Goal: Task Accomplishment & Management: Use online tool/utility

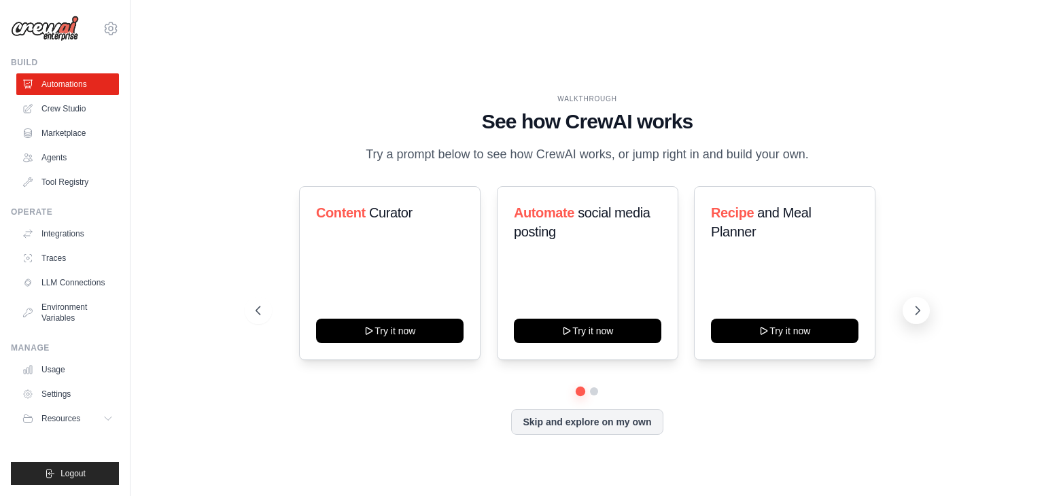
click at [910, 299] on button at bounding box center [916, 310] width 27 height 27
click at [915, 304] on icon at bounding box center [918, 311] width 14 height 14
click at [86, 130] on link "Marketplace" at bounding box center [69, 133] width 103 height 22
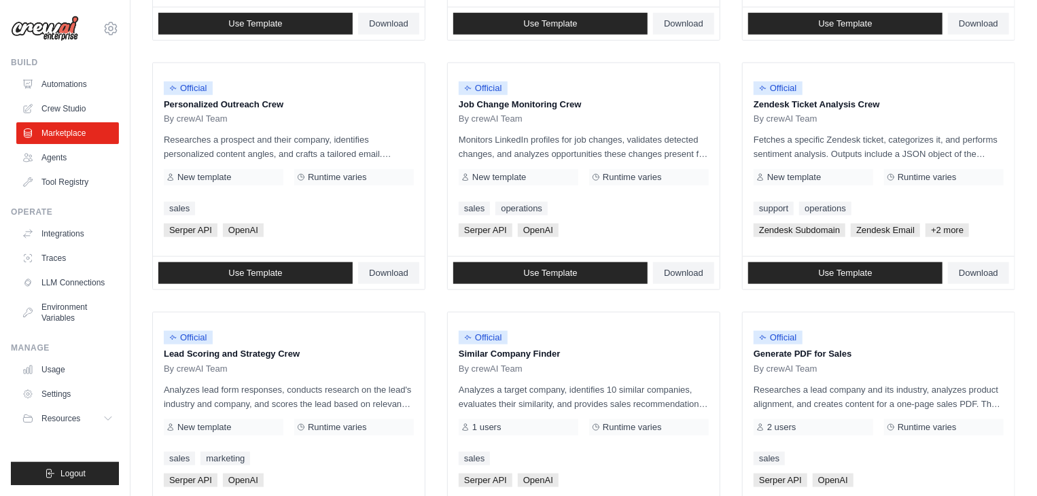
scroll to position [761, 0]
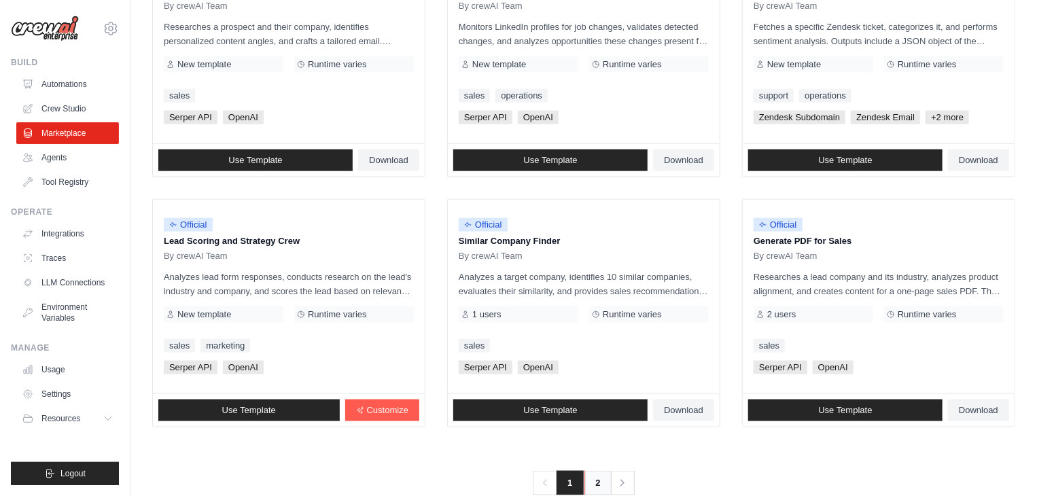
click at [598, 471] on link "2" at bounding box center [597, 483] width 27 height 24
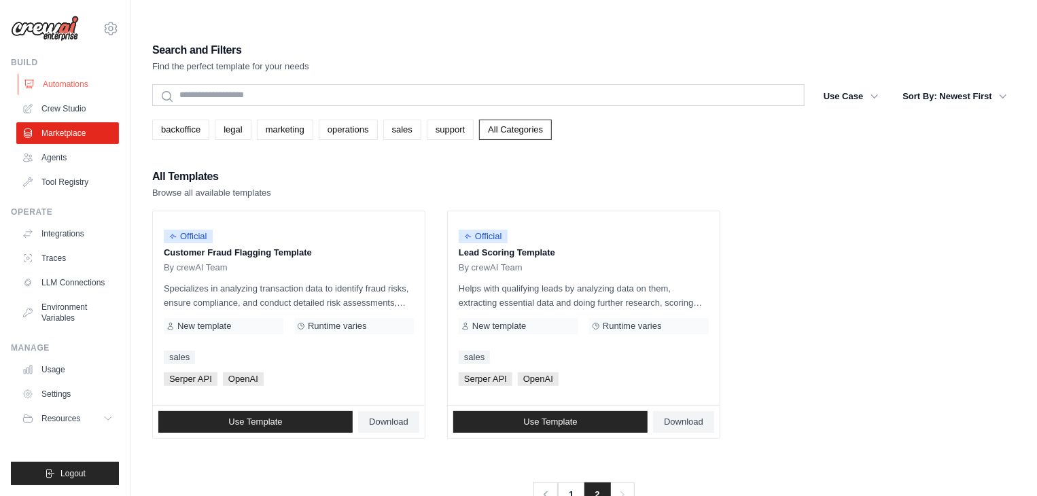
click at [65, 79] on link "Automations" at bounding box center [69, 84] width 103 height 22
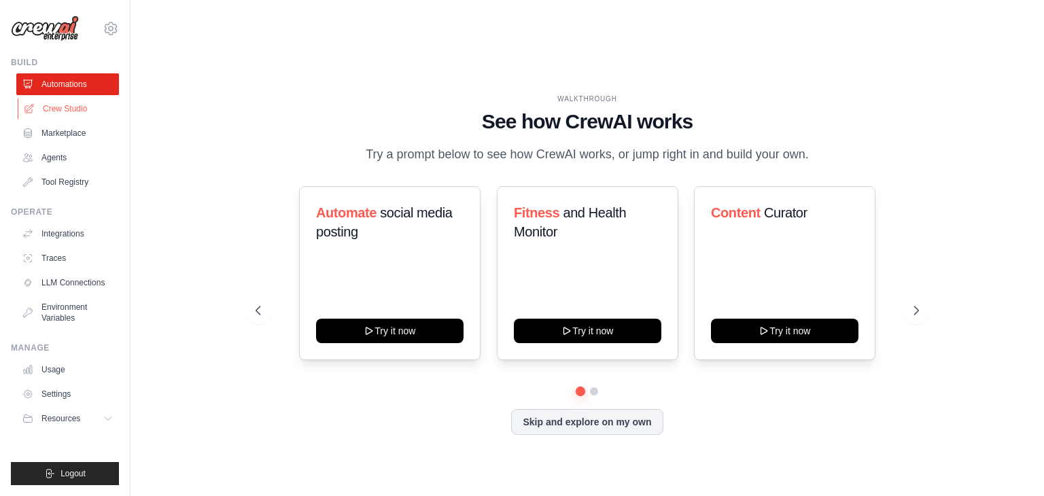
click at [70, 109] on link "Crew Studio" at bounding box center [69, 109] width 103 height 22
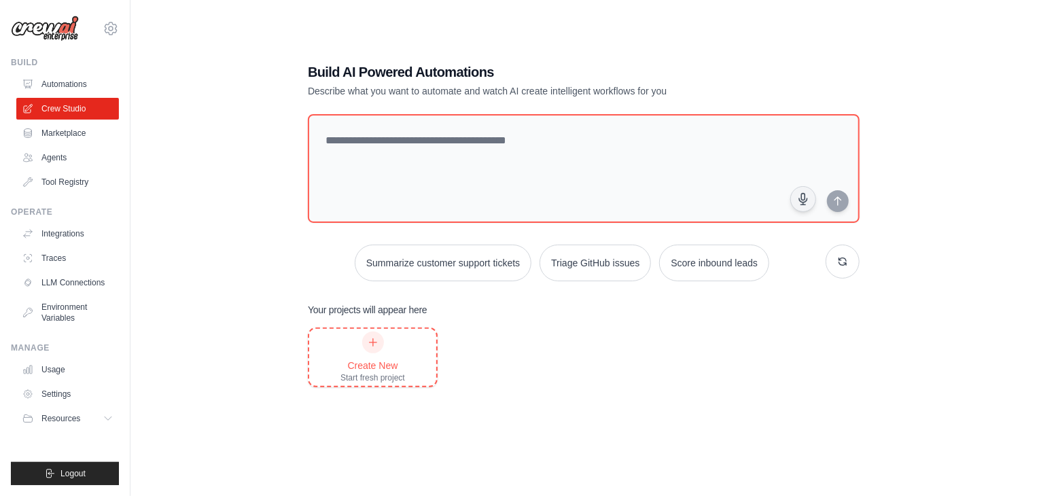
click at [344, 332] on div "Create New Start fresh project" at bounding box center [372, 358] width 65 height 52
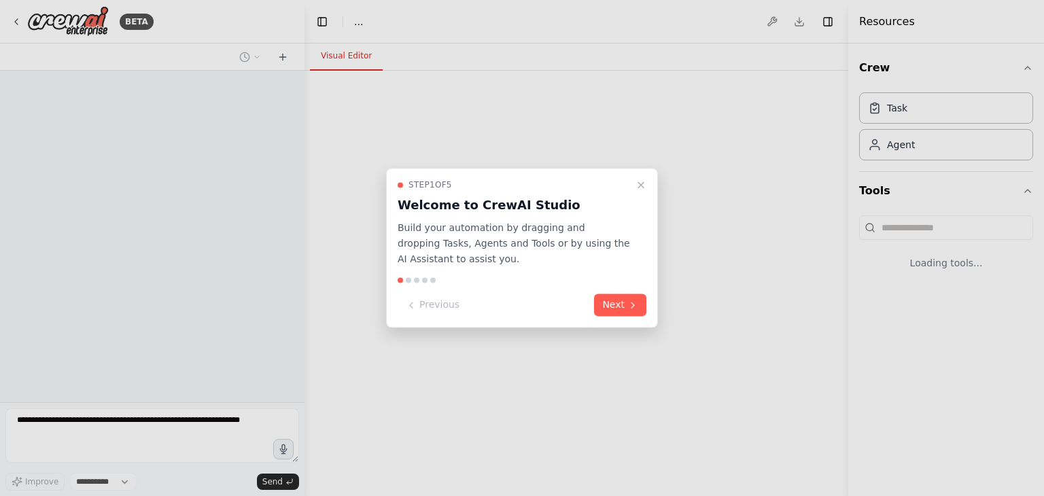
select select "****"
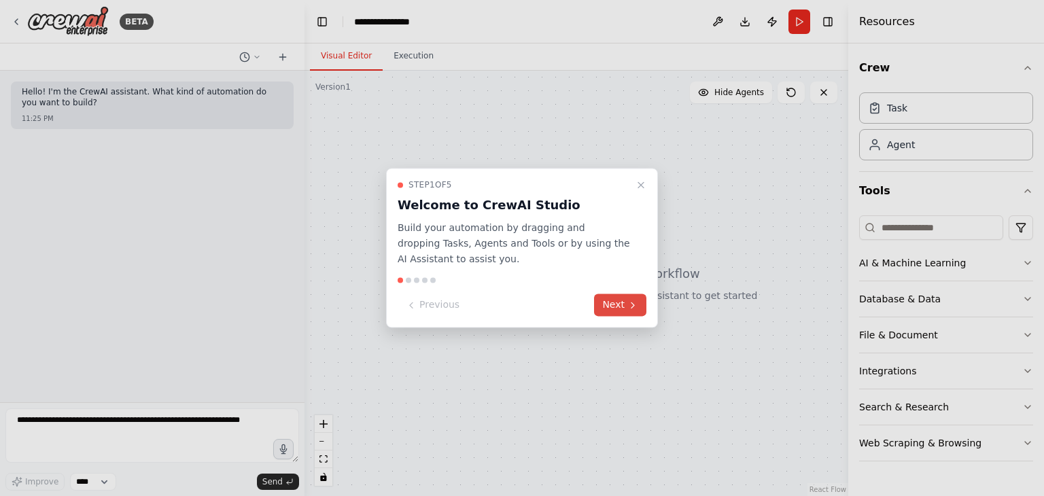
click at [610, 302] on button "Next" at bounding box center [620, 305] width 52 height 22
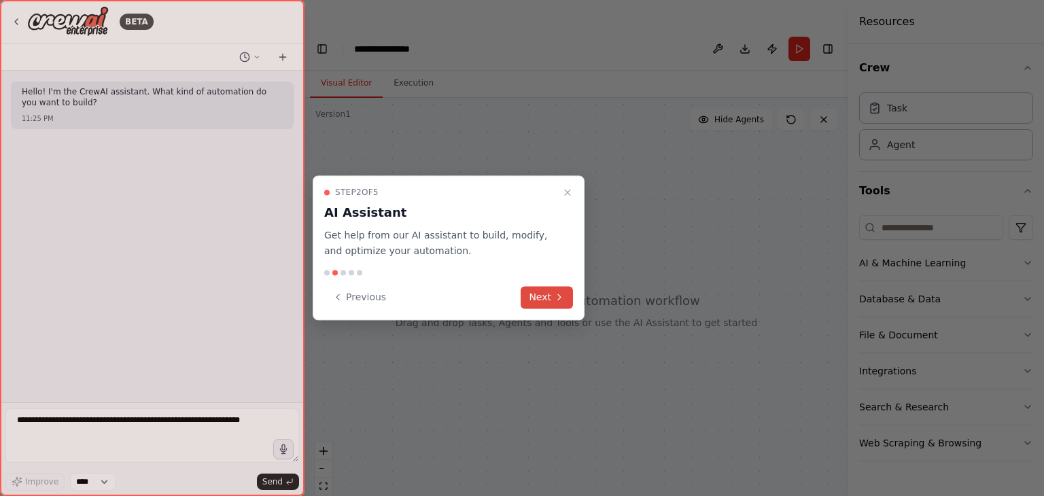
click at [543, 300] on button "Next" at bounding box center [547, 297] width 52 height 22
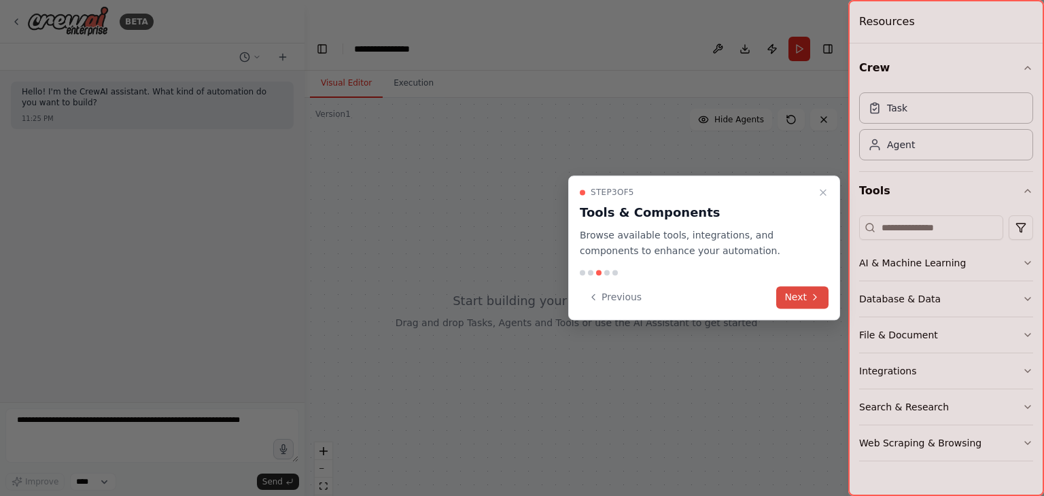
click at [818, 300] on icon at bounding box center [814, 297] width 11 height 11
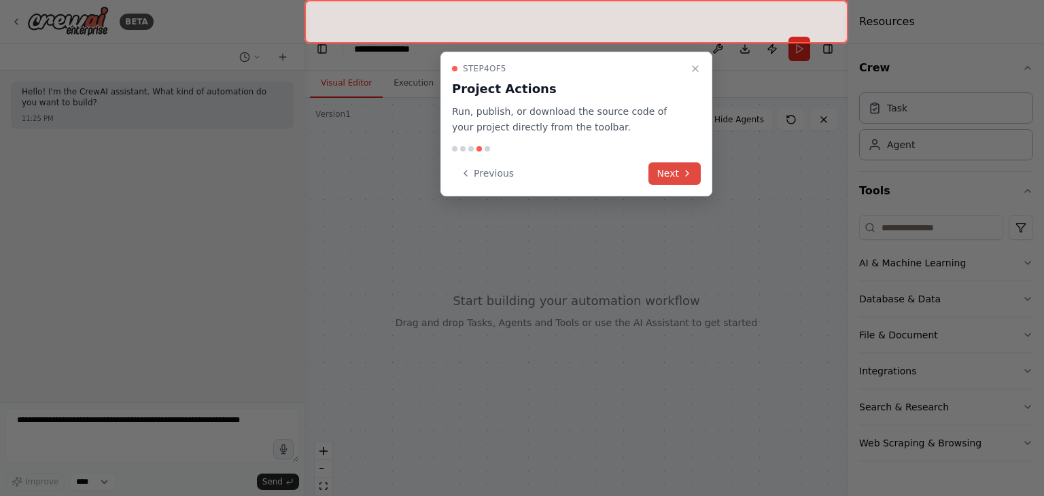
click at [679, 173] on button "Next" at bounding box center [674, 173] width 52 height 22
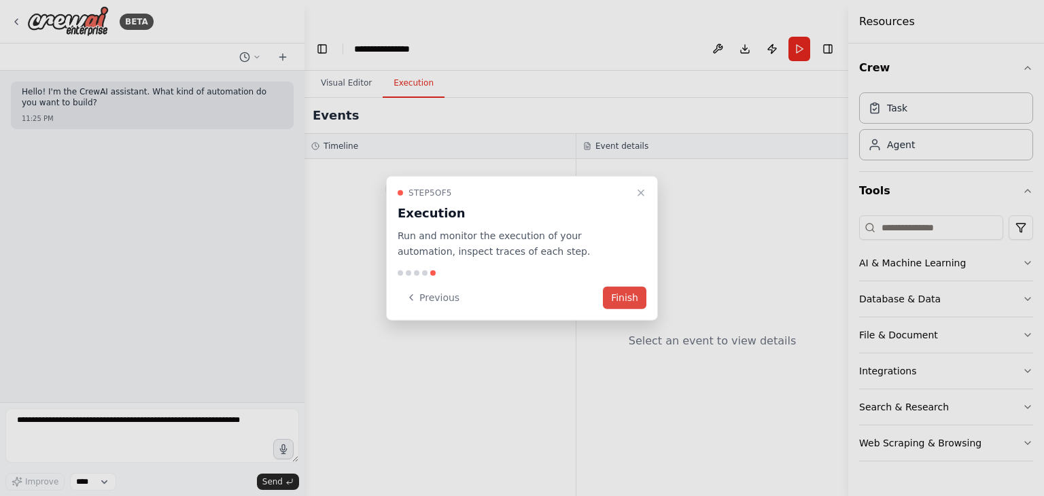
click at [625, 305] on button "Finish" at bounding box center [624, 297] width 43 height 22
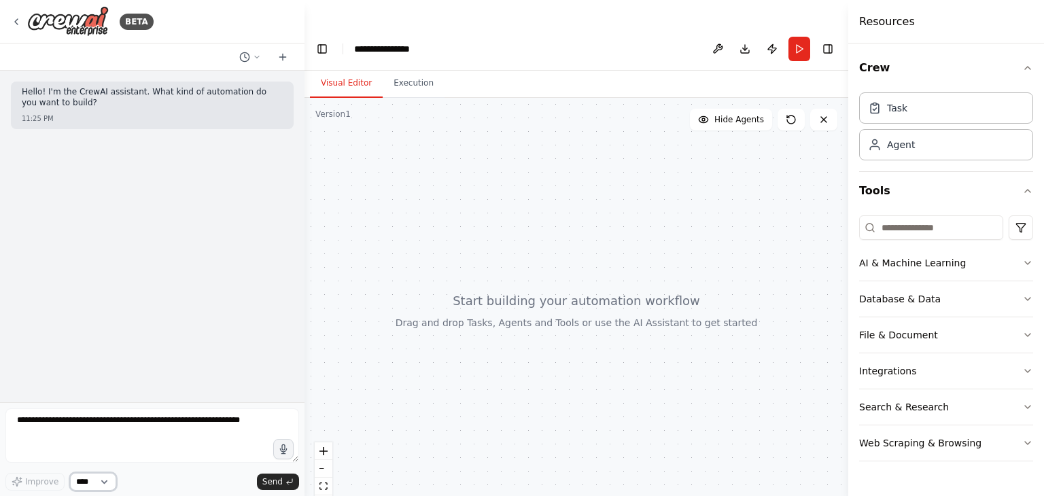
click at [79, 483] on select "****" at bounding box center [93, 482] width 46 height 18
click at [930, 449] on button "Web Scraping & Browsing" at bounding box center [946, 442] width 174 height 35
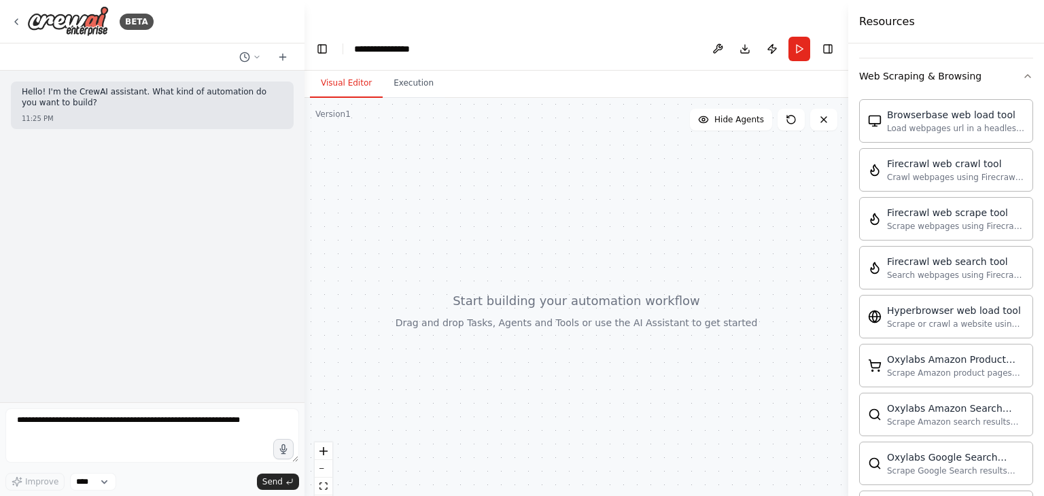
scroll to position [334, 0]
